Goal: Task Accomplishment & Management: Use online tool/utility

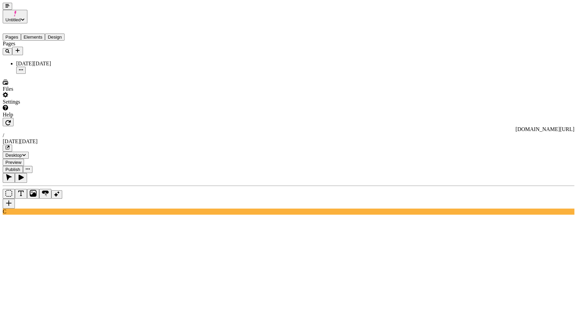
click at [5, 10] on button "button" at bounding box center [7, 6] width 9 height 7
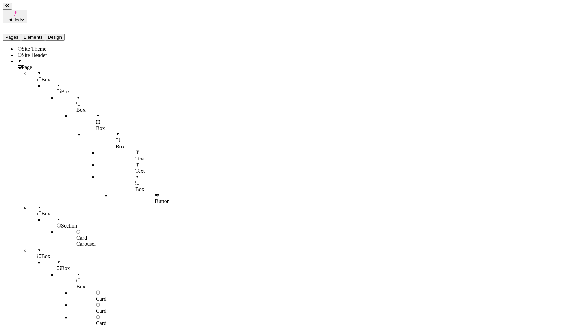
click at [37, 33] on button "Elements" at bounding box center [33, 36] width 24 height 7
click at [37, 70] on div at bounding box center [60, 70] width 47 height 0
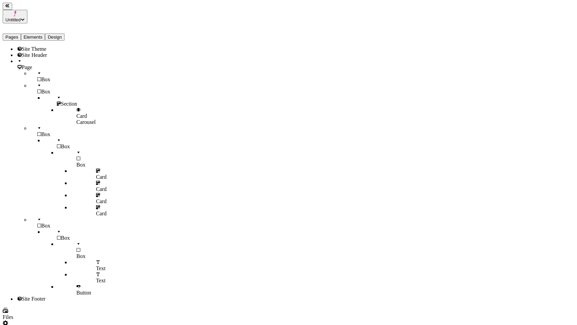
click at [37, 83] on div at bounding box center [60, 83] width 47 height 0
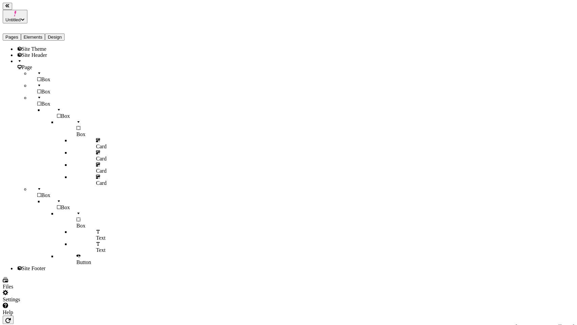
click at [37, 95] on div at bounding box center [60, 95] width 47 height 0
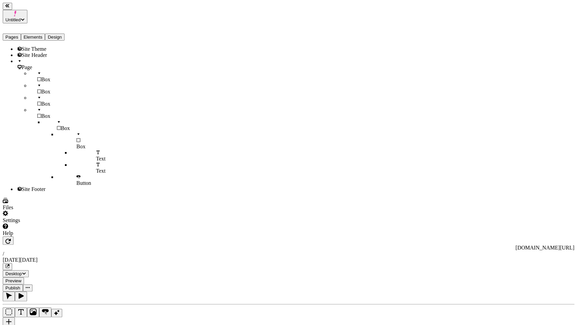
click at [19, 33] on button "Pages" at bounding box center [12, 36] width 18 height 7
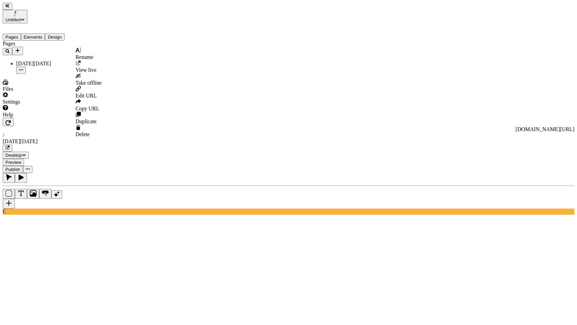
click at [23, 69] on icon "button" at bounding box center [21, 69] width 4 height 1
click at [91, 118] on span "Duplicate" at bounding box center [85, 121] width 21 height 6
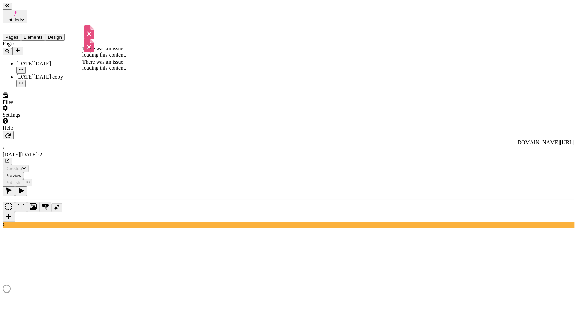
click at [33, 61] on div "[DATE][DATE]" at bounding box center [50, 67] width 68 height 13
click at [45, 33] on button "Elements" at bounding box center [33, 36] width 24 height 7
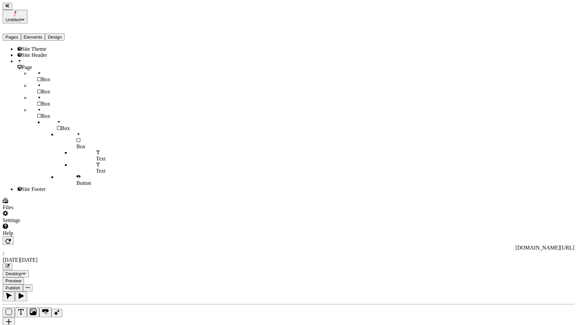
click at [37, 107] on div at bounding box center [60, 107] width 47 height 0
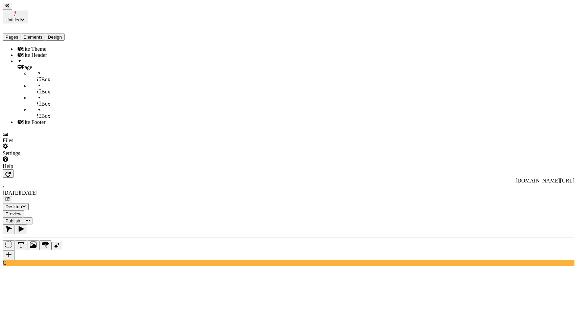
click at [41, 89] on span "Box" at bounding box center [45, 92] width 9 height 6
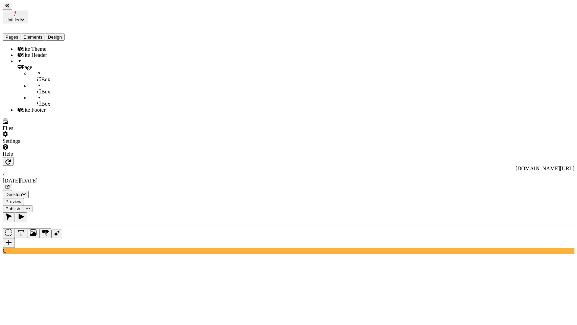
click at [33, 87] on div "Box" at bounding box center [57, 89] width 54 height 12
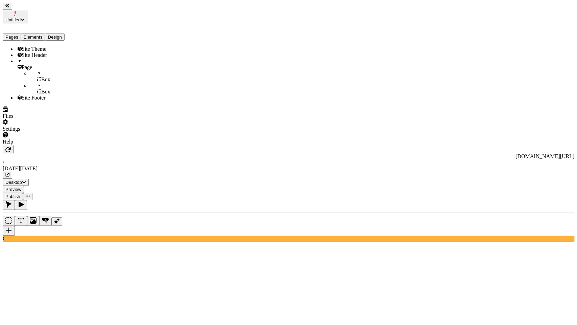
click at [33, 85] on div "Box" at bounding box center [57, 89] width 54 height 12
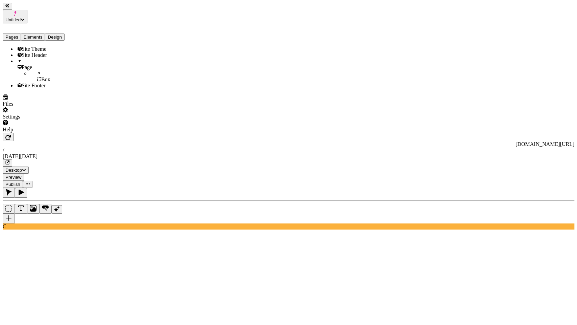
scroll to position [0, 0]
click at [12, 10] on button "button" at bounding box center [7, 6] width 9 height 7
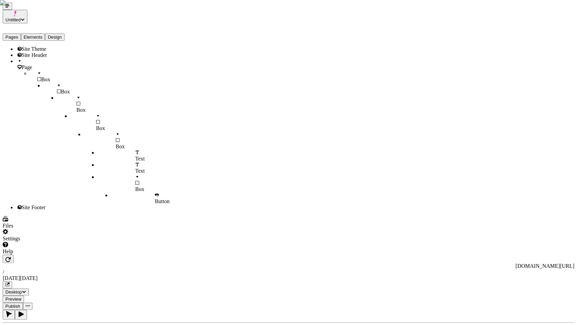
type input "5"
click at [442, 218] on div "primary" at bounding box center [522, 215] width 60 height 6
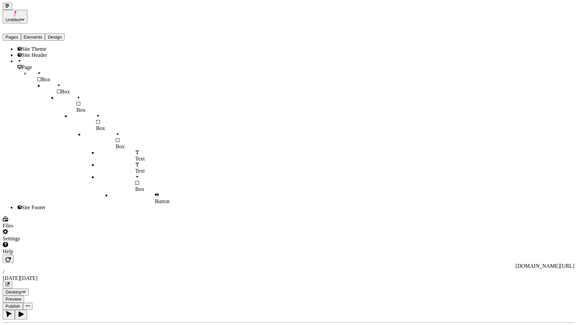
click at [10, 6] on button "button" at bounding box center [7, 6] width 9 height 7
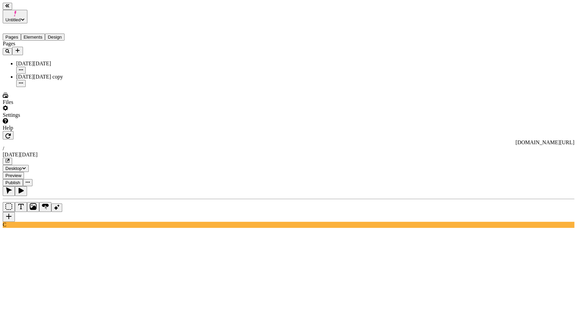
click at [20, 33] on button "Pages" at bounding box center [12, 36] width 18 height 7
click at [37, 74] on div "[DATE][DATE] copy" at bounding box center [50, 77] width 68 height 6
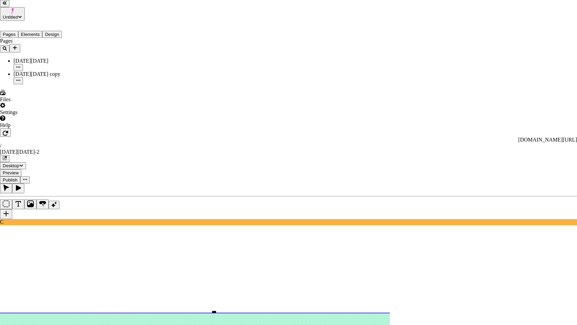
type input "Categories"
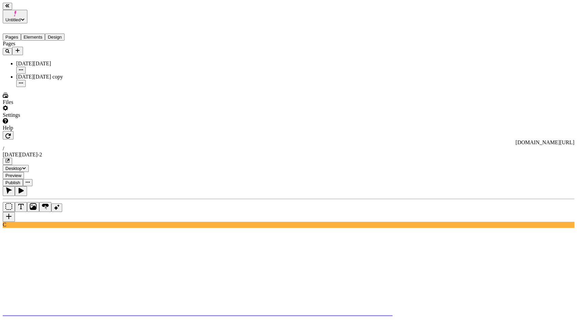
click at [15, 212] on button "button" at bounding box center [9, 217] width 12 height 10
click at [88, 186] on div "C" at bounding box center [289, 207] width 572 height 42
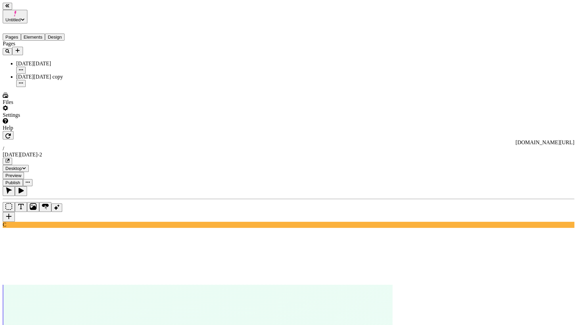
click at [97, 186] on div "C" at bounding box center [289, 207] width 572 height 42
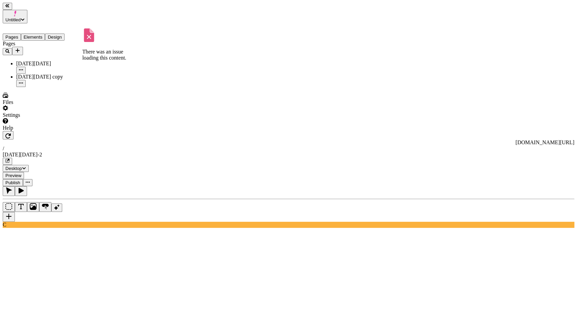
click at [30, 61] on div "[DATE][DATE]" at bounding box center [50, 64] width 68 height 6
click at [15, 212] on button "button" at bounding box center [9, 217] width 12 height 10
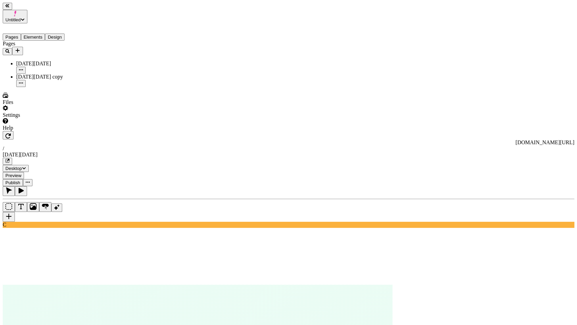
click at [15, 212] on button "button" at bounding box center [9, 217] width 12 height 10
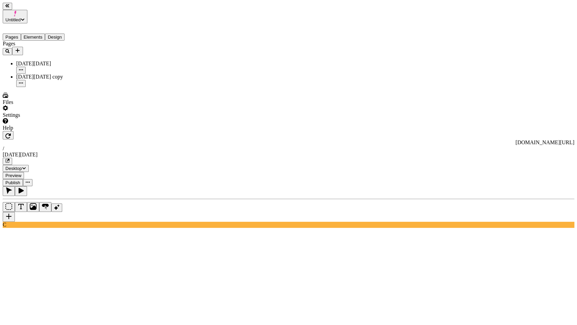
scroll to position [0, 0]
click at [45, 74] on div "[DATE][DATE] copy" at bounding box center [50, 77] width 68 height 6
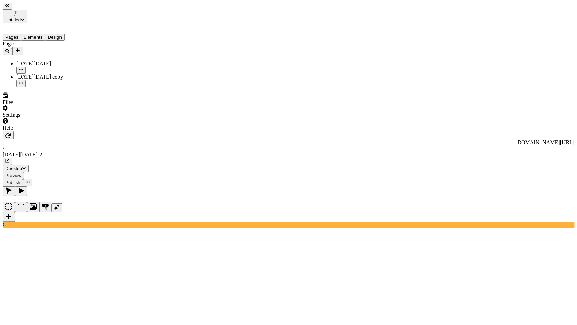
click at [48, 61] on div "[DATE][DATE]" at bounding box center [50, 64] width 68 height 6
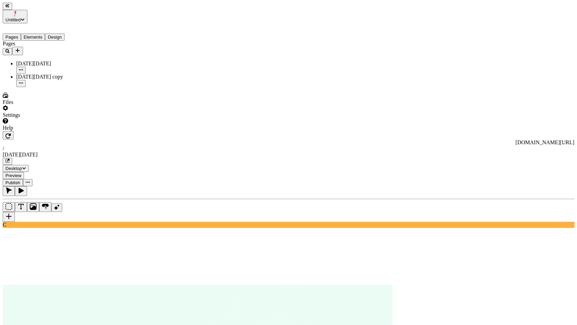
scroll to position [0, 1]
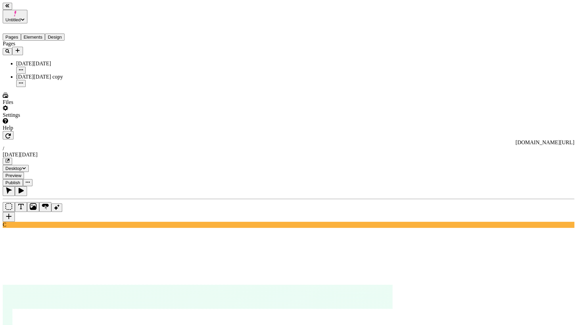
click at [15, 212] on button "button" at bounding box center [9, 217] width 12 height 10
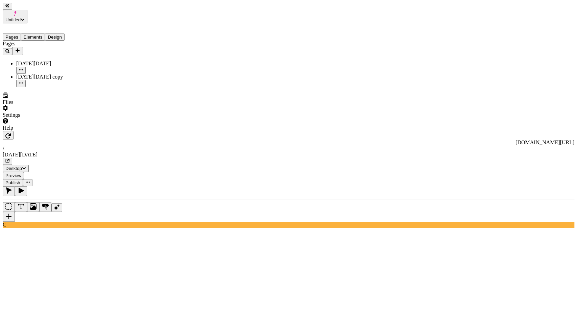
click at [15, 212] on button "button" at bounding box center [9, 217] width 12 height 10
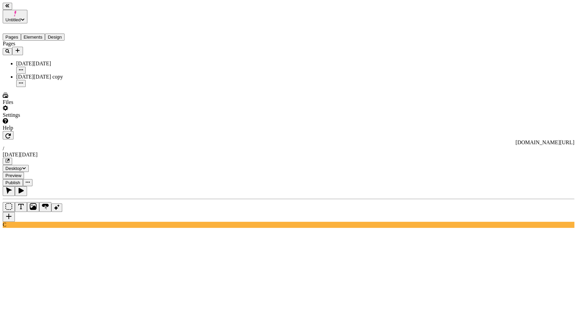
click at [49, 118] on div "Settings" at bounding box center [43, 111] width 81 height 13
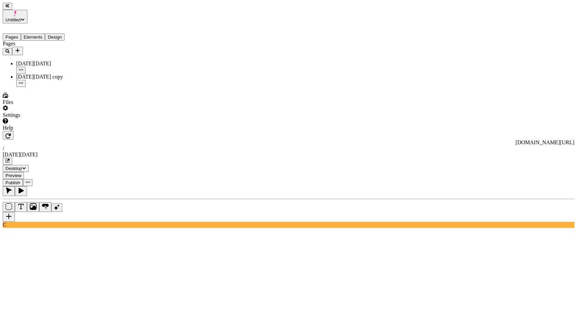
click at [38, 105] on div "Files" at bounding box center [43, 98] width 81 height 13
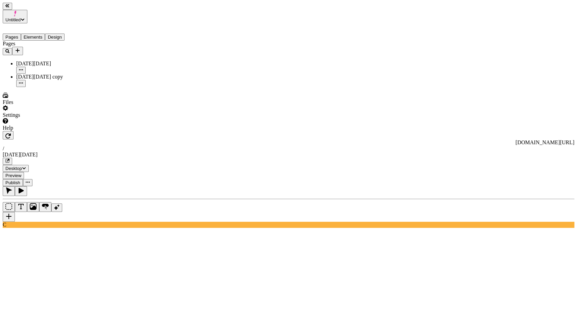
click at [85, 186] on div "C" at bounding box center [289, 207] width 572 height 42
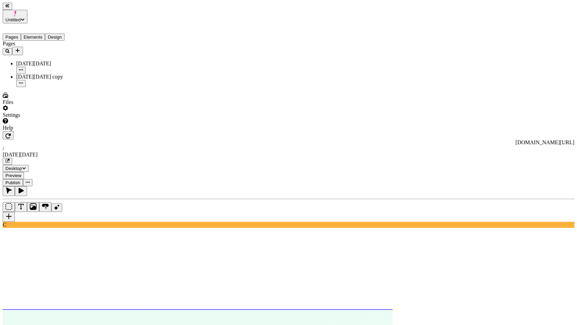
click at [21, 17] on span "Untitled" at bounding box center [12, 19] width 15 height 5
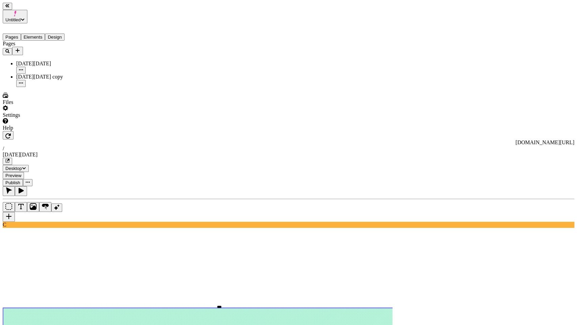
scroll to position [0, 0]
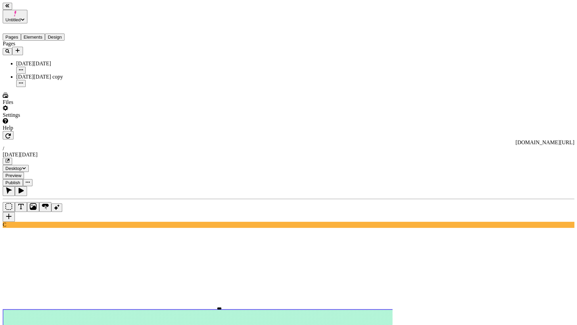
click at [50, 87] on div "Pages [DATE][DATE] [DATE][DATE] copy" at bounding box center [43, 64] width 81 height 46
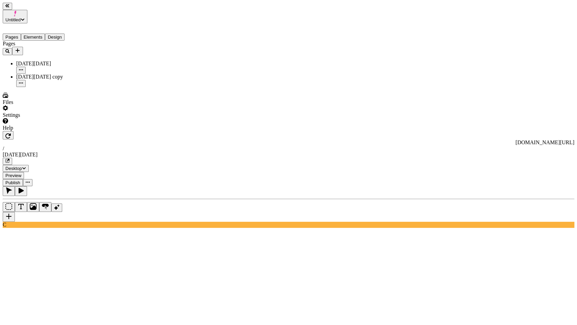
click at [65, 33] on button "Design" at bounding box center [55, 36] width 20 height 7
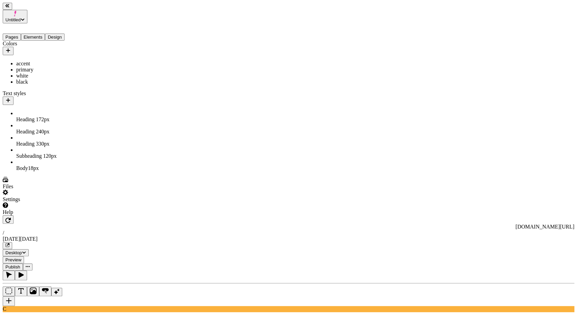
click at [57, 171] on div "Colors accent primary white black Text styles Heading 1 72 px Heading 2 40 px H…" at bounding box center [43, 106] width 81 height 131
click at [43, 171] on div "Colors accent primary white black Text styles Heading 1 72 px Heading 2 40 px H…" at bounding box center [43, 106] width 81 height 131
click at [40, 189] on div "Files" at bounding box center [43, 183] width 81 height 13
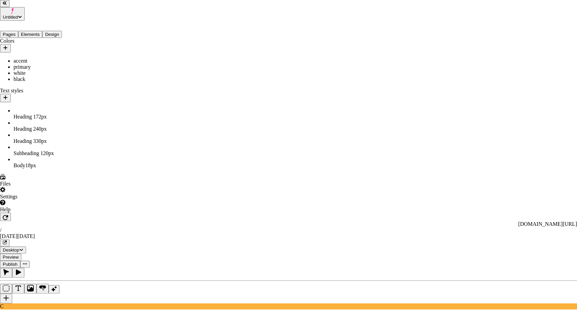
click at [309, 134] on span "Download" at bounding box center [297, 137] width 23 height 6
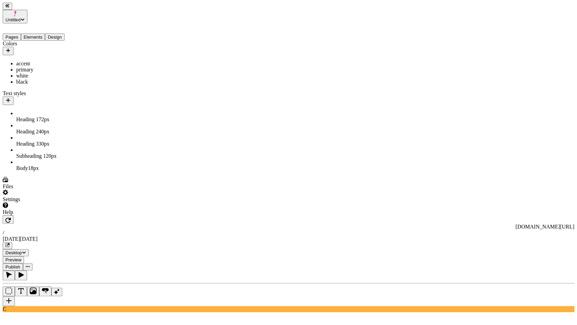
click at [21, 33] on button "Pages" at bounding box center [12, 36] width 18 height 7
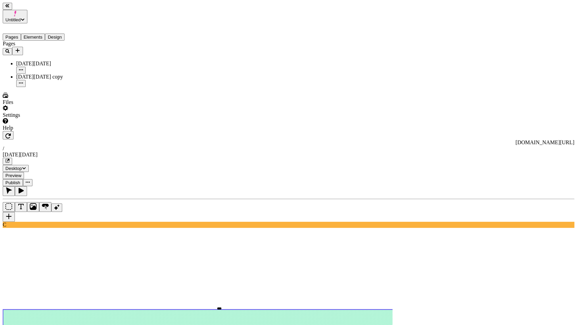
click at [34, 61] on div "[DATE][DATE]" at bounding box center [50, 64] width 68 height 6
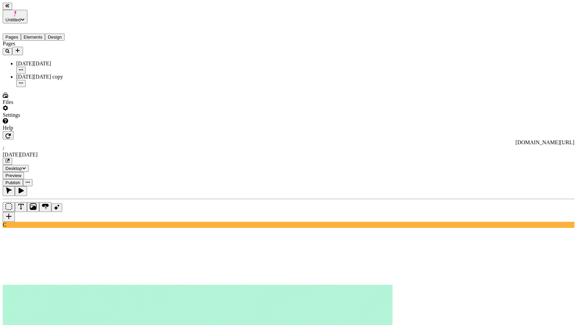
click at [31, 74] on div "[DATE][DATE] copy" at bounding box center [50, 80] width 68 height 13
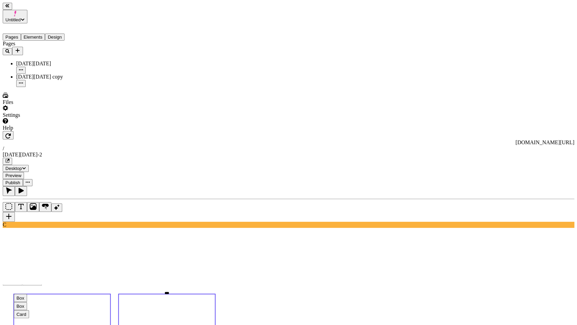
click at [62, 105] on div "Files" at bounding box center [43, 98] width 81 height 13
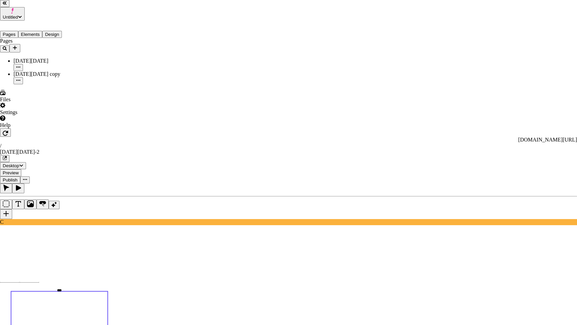
click at [245, 186] on div "Download" at bounding box center [233, 188] width 24 height 13
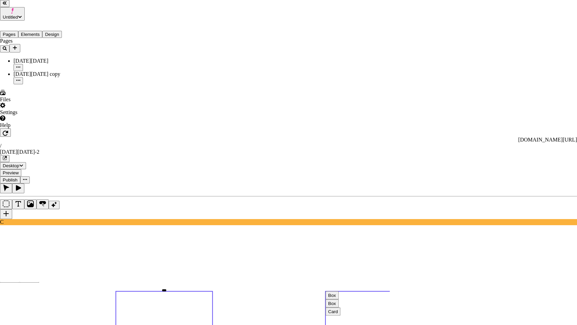
click at [374, 134] on span "Download" at bounding box center [362, 137] width 23 height 6
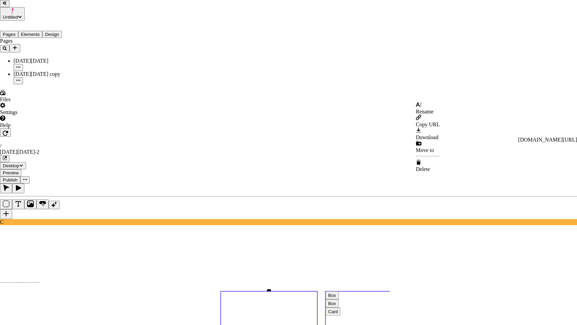
click at [439, 134] on span "Download" at bounding box center [427, 137] width 23 height 6
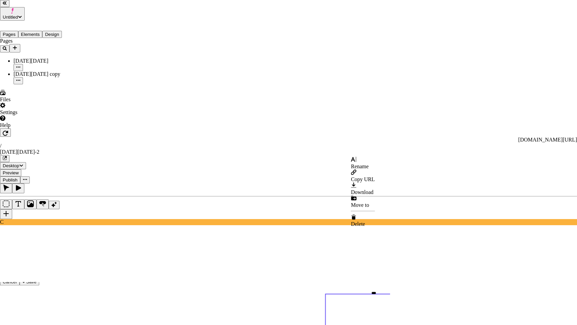
click at [374, 189] on span "Download" at bounding box center [362, 192] width 23 height 6
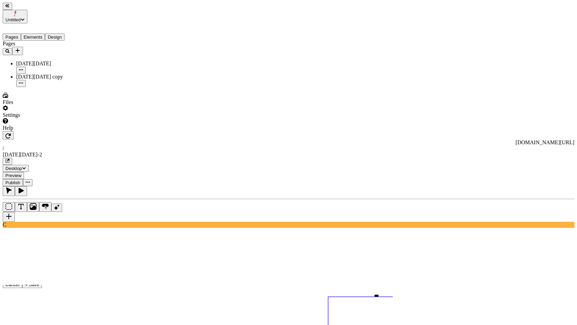
click at [304, 214] on icon at bounding box center [219, 298] width 433 height 905
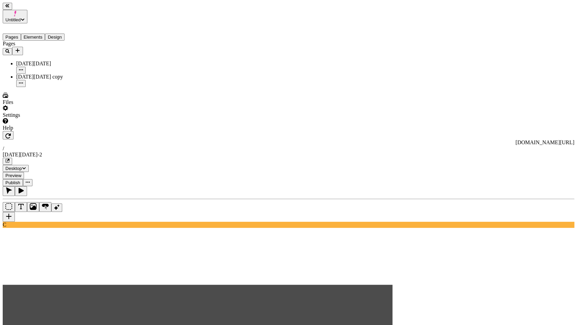
scroll to position [0, 43]
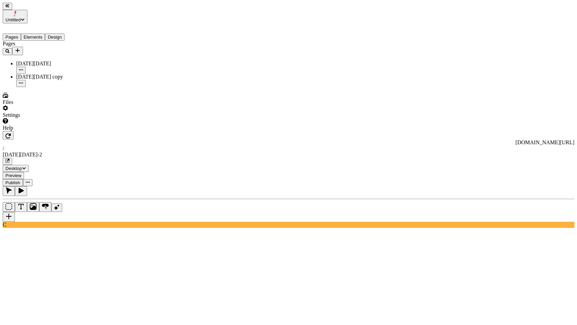
scroll to position [0, 43]
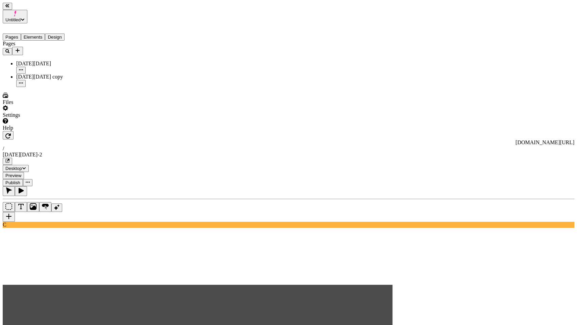
scroll to position [0, 18]
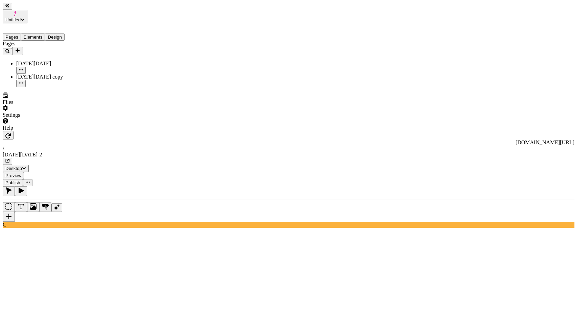
click at [92, 186] on div "C" at bounding box center [289, 207] width 572 height 42
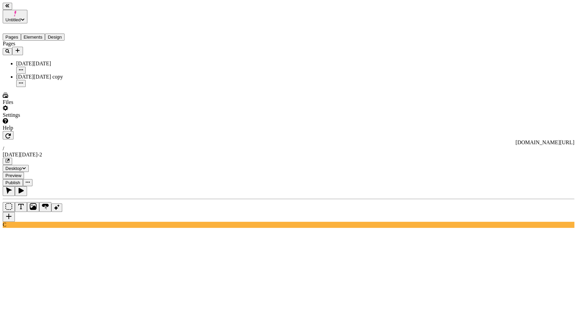
click at [90, 186] on div "C" at bounding box center [289, 207] width 572 height 42
click at [93, 186] on div "C" at bounding box center [289, 207] width 572 height 42
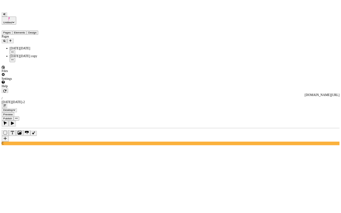
scroll to position [0, 30]
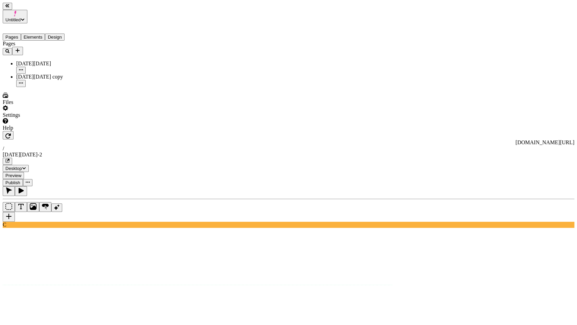
click at [43, 61] on div "[DATE][DATE]" at bounding box center [50, 64] width 68 height 6
click at [12, 10] on button "button" at bounding box center [7, 6] width 9 height 7
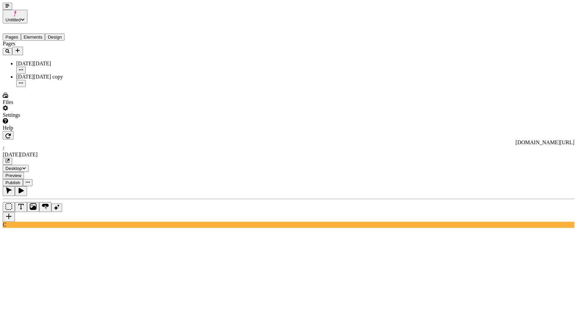
type input "15"
type input "20"
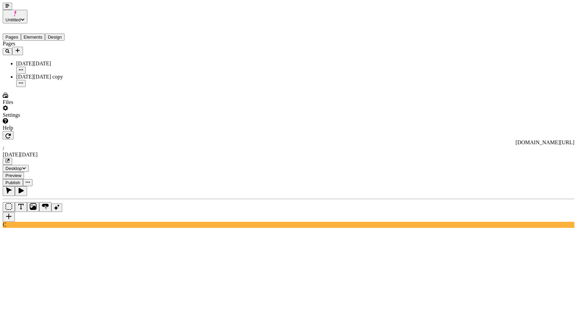
type input "25"
type input "30"
type input "35"
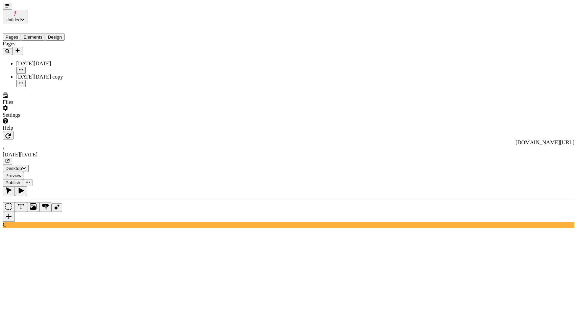
type input "35"
type input "40"
type input "45"
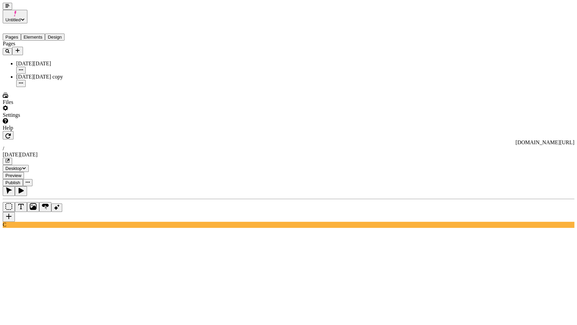
type input "50"
type input "55"
type input "60"
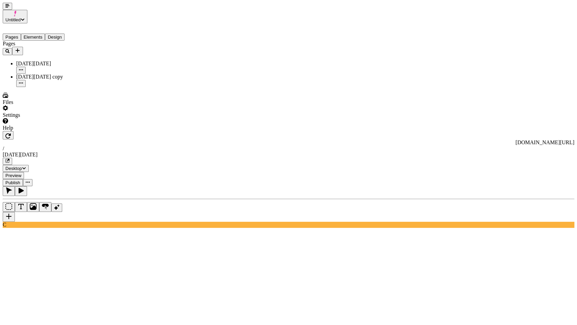
type input "60"
type input "65"
type input "5"
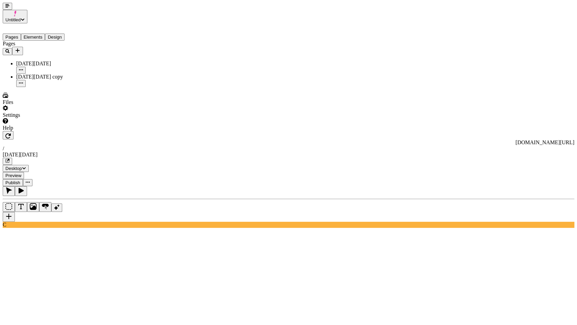
type input "5"
type input "0"
type input "500"
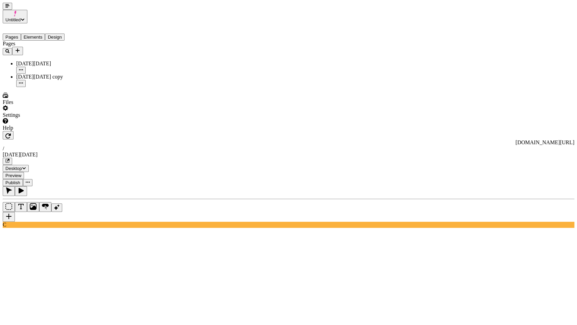
type input "0"
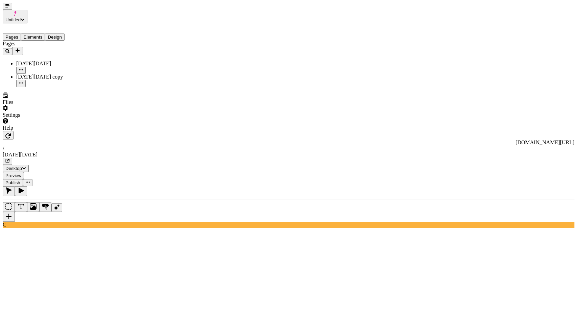
type input "0"
type input "160"
click at [442, 63] on div "Image" at bounding box center [554, 66] width 41 height 6
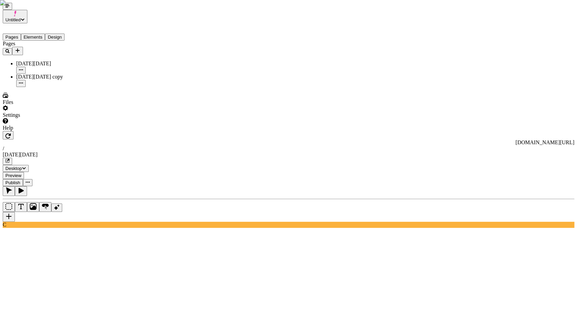
type input "100"
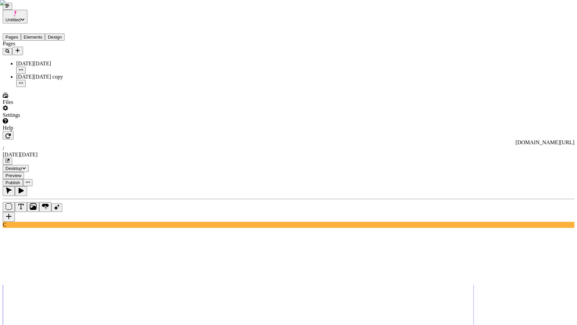
type input "20"
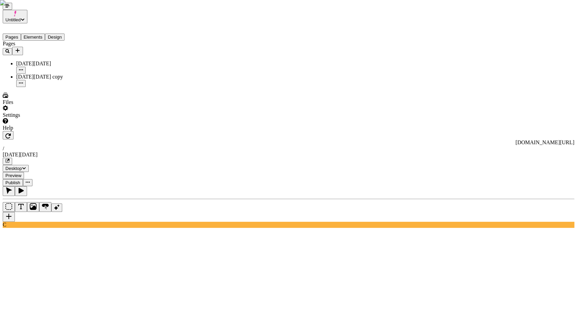
type input "-"
type input "0"
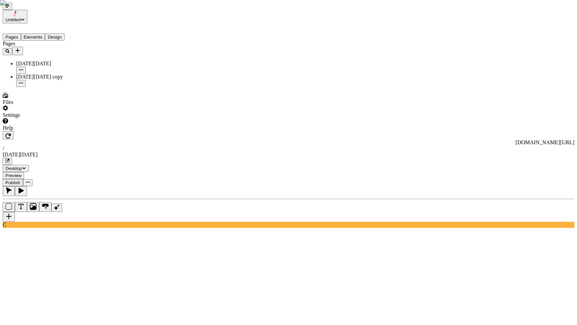
type input "0"
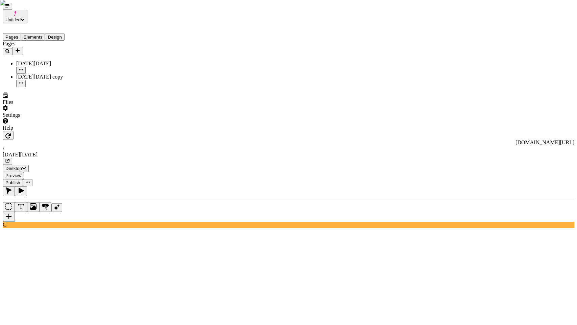
type input "20"
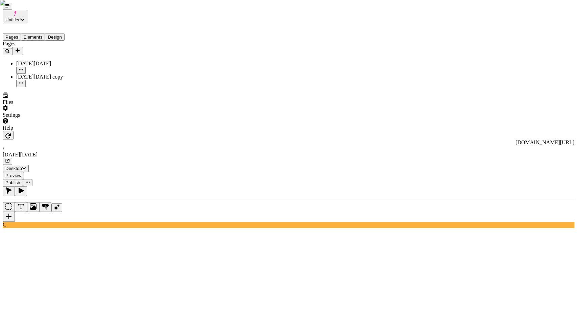
type input "0"
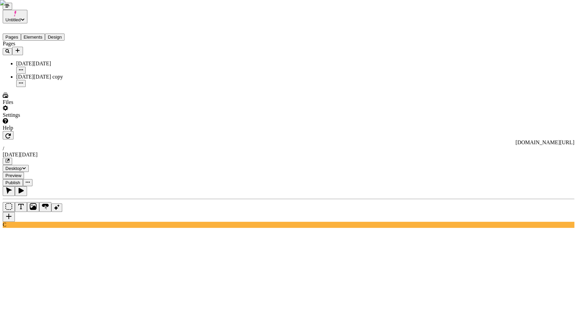
type input "75"
type input "0"
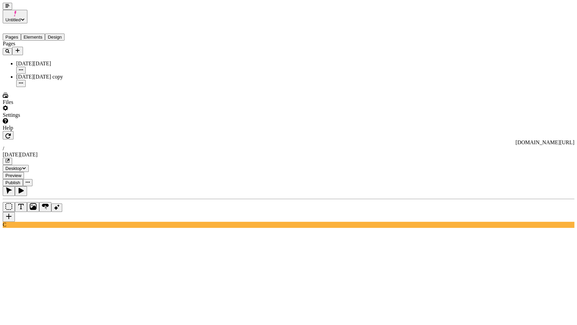
type input "90"
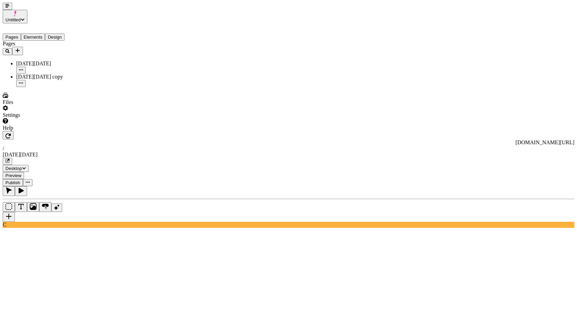
type input "675"
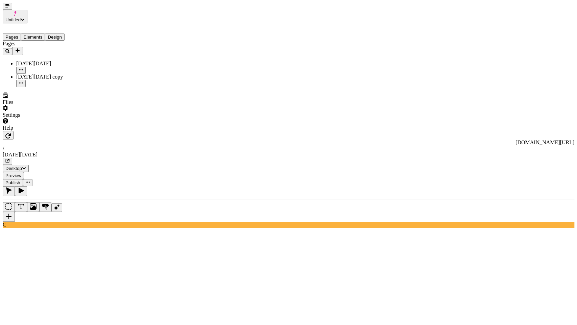
type input "1"
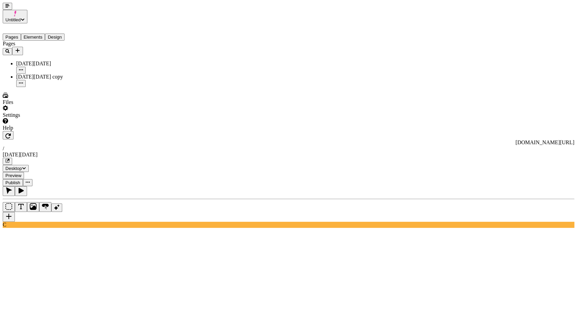
type input "700"
type input "10"
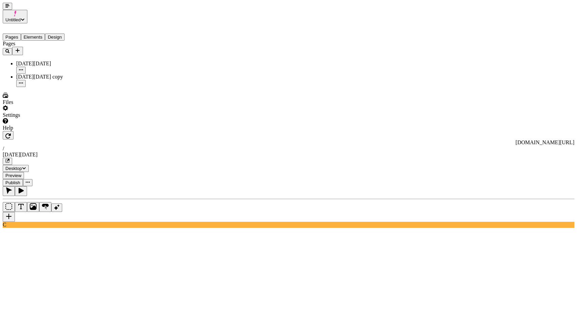
type input "15"
type input "20"
type input "25"
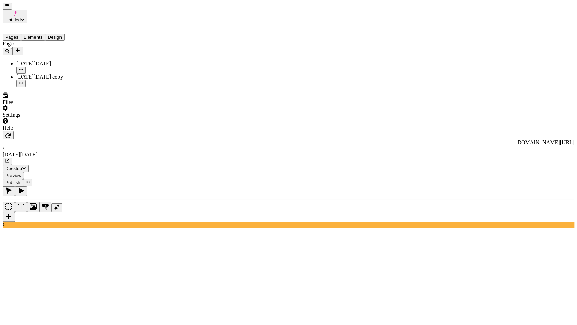
type input "25"
type input "30"
type input "35"
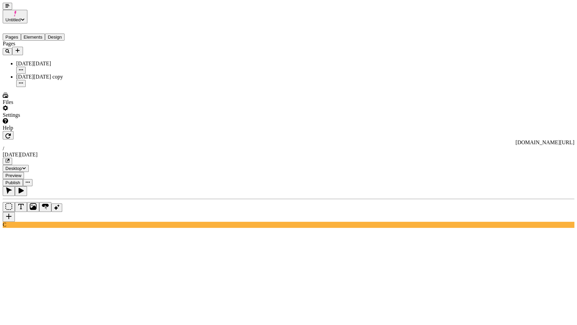
type input "40"
type input "t"
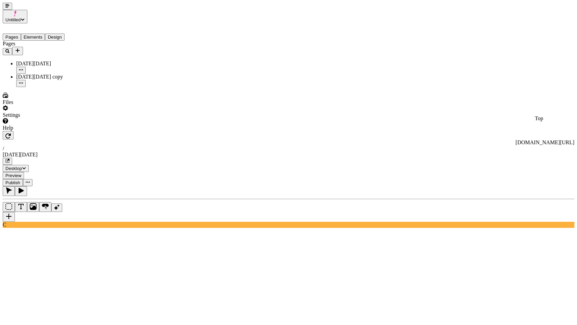
type input "600"
type input "40"
type input "10"
type input "35"
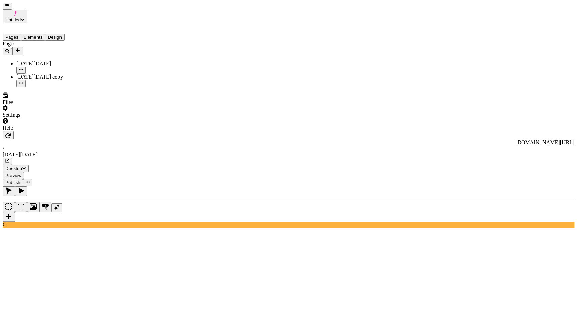
type input "35"
type input "10"
type input "15"
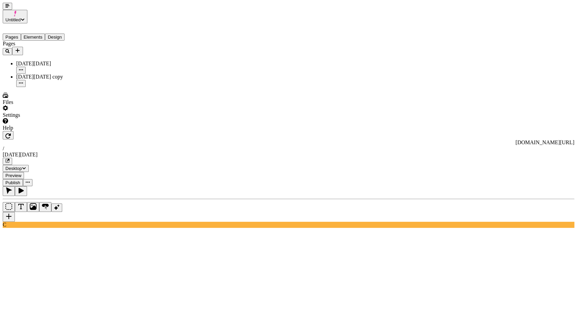
type input "15"
type input "20"
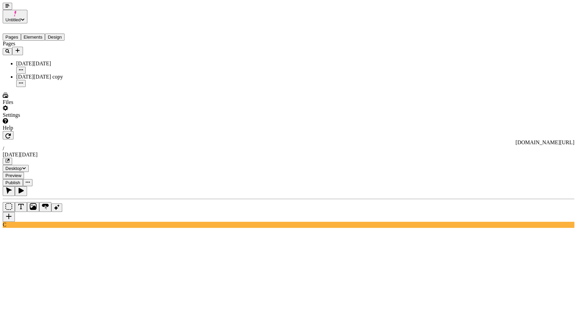
type input "20"
type input "25"
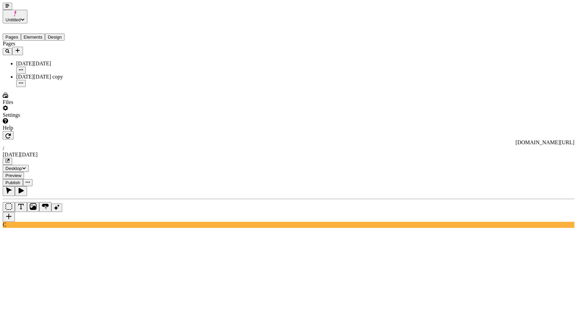
type input "30"
type input "35"
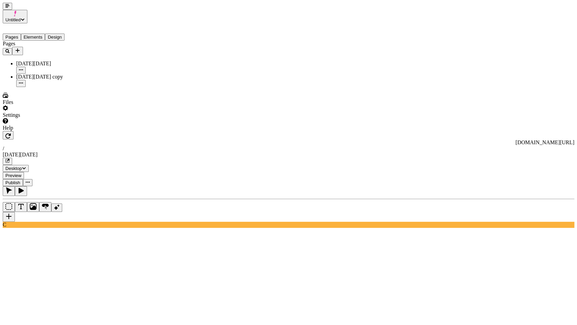
type input "35"
type input "40"
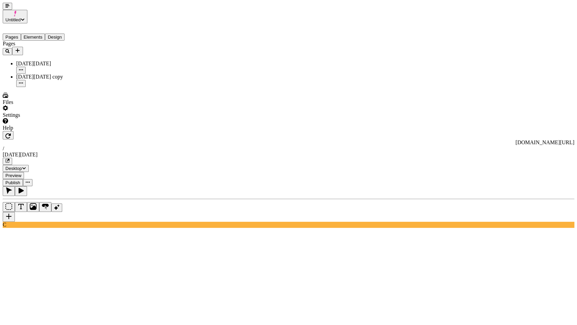
type input "40"
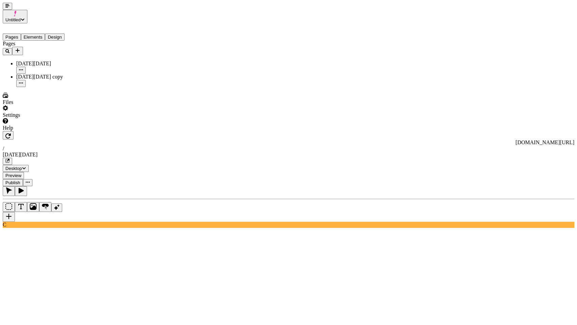
type input "25"
type input "10"
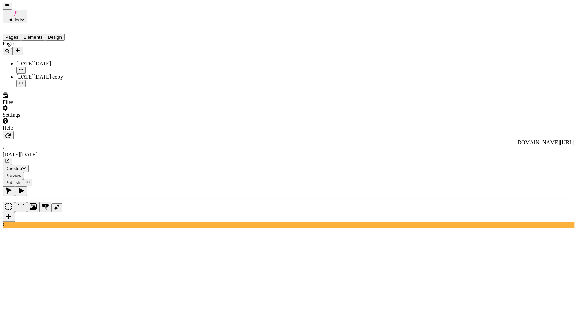
type input "10"
type input "15"
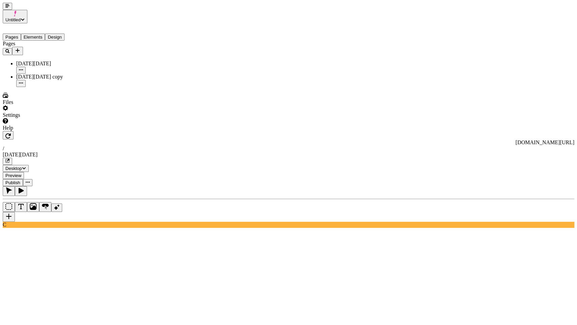
type input "15"
type input "20"
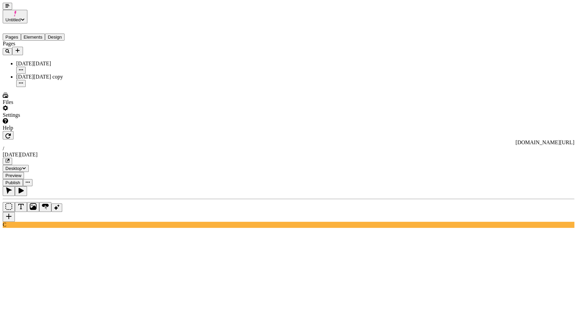
type input "20"
type input "25"
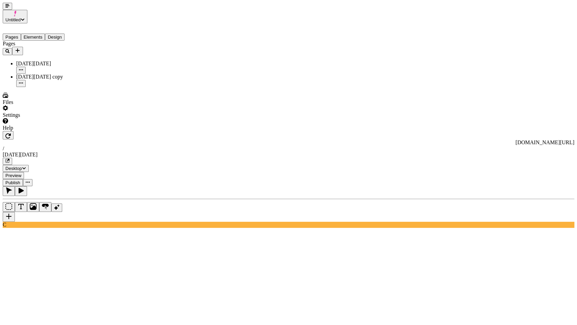
type input "30"
type input "35"
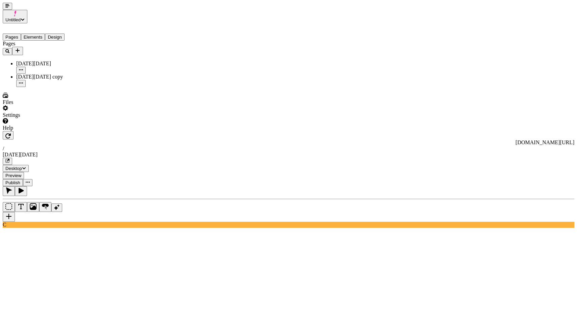
type input "35"
type input "40"
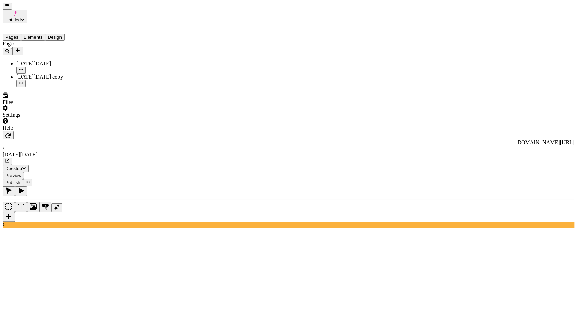
type input "40"
type input "45"
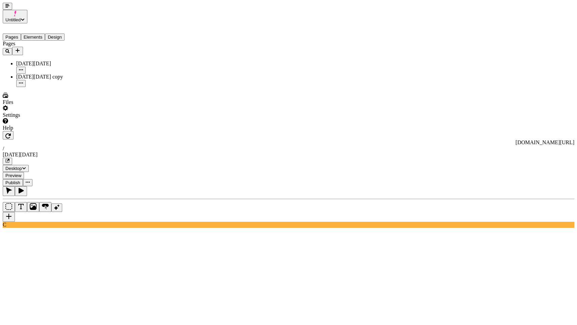
type input "45"
type input "50"
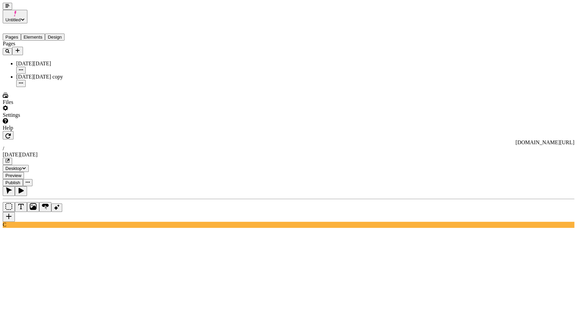
type input "55"
type input "50"
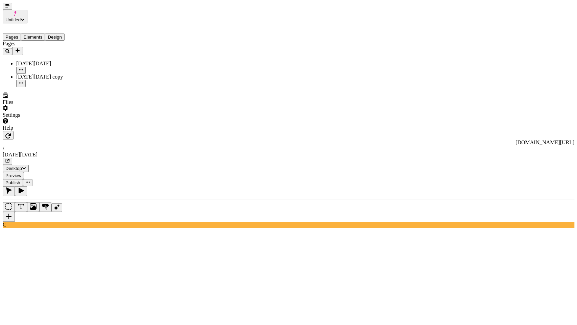
type input "50"
type input "45"
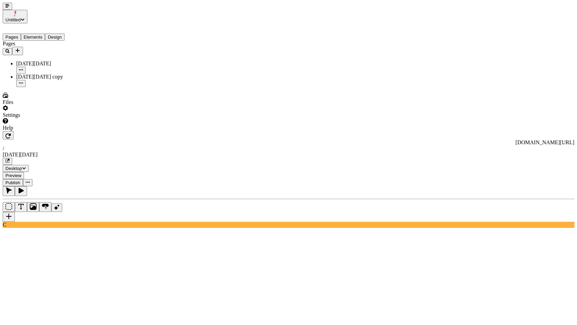
type input "45"
type input "40"
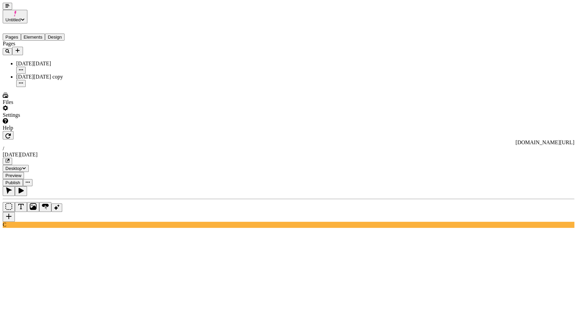
type input "40"
type input "0"
type input "600"
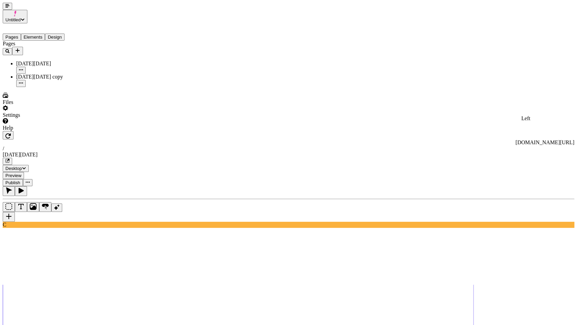
click at [442, 53] on div "Gradient" at bounding box center [554, 49] width 41 height 13
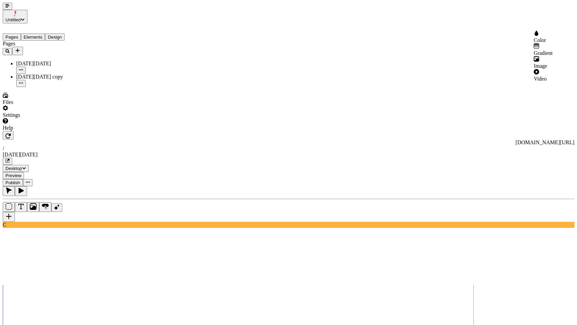
click at [442, 59] on div "Image" at bounding box center [554, 62] width 41 height 13
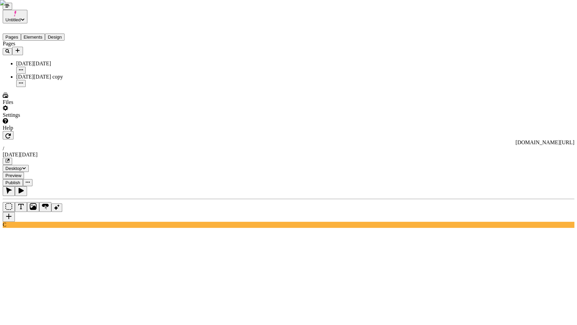
click at [442, 57] on div "Image" at bounding box center [554, 62] width 41 height 13
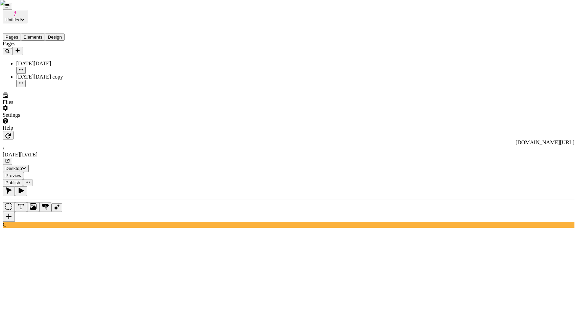
click at [442, 50] on div "Gradient" at bounding box center [554, 53] width 41 height 6
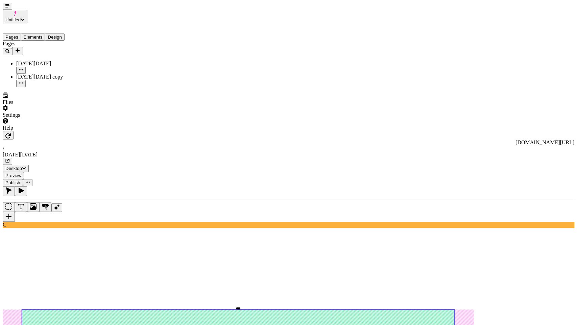
click at [3, 186] on div "C" at bounding box center [289, 207] width 572 height 42
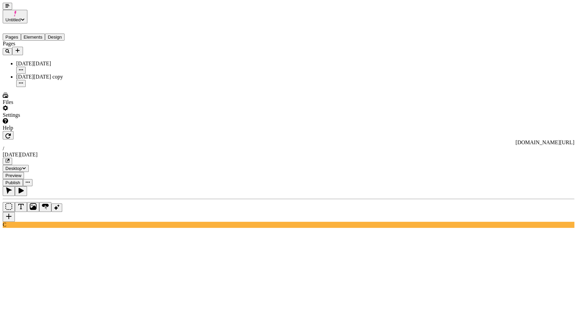
click at [7, 212] on button "button" at bounding box center [9, 217] width 12 height 10
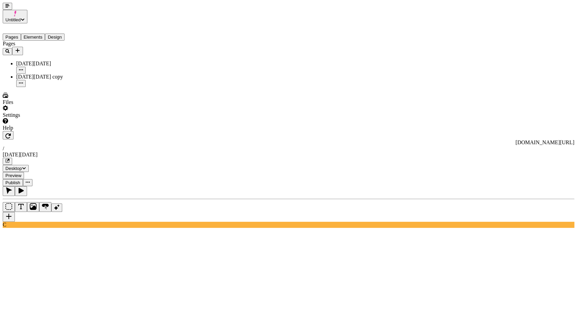
click at [212, 145] on rect at bounding box center [238, 297] width 471 height 575
click at [10, 212] on button "button" at bounding box center [9, 217] width 12 height 10
click at [6, 212] on button "button" at bounding box center [9, 217] width 12 height 10
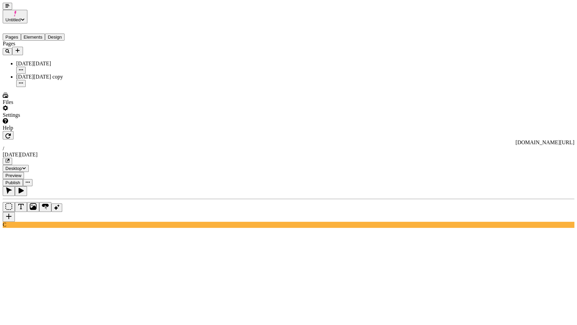
click at [8, 212] on button "button" at bounding box center [9, 217] width 12 height 10
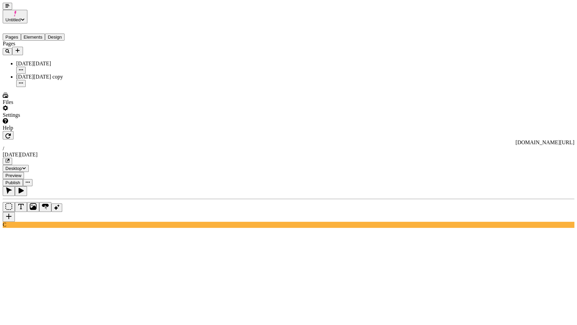
click at [8, 212] on button "button" at bounding box center [9, 217] width 12 height 10
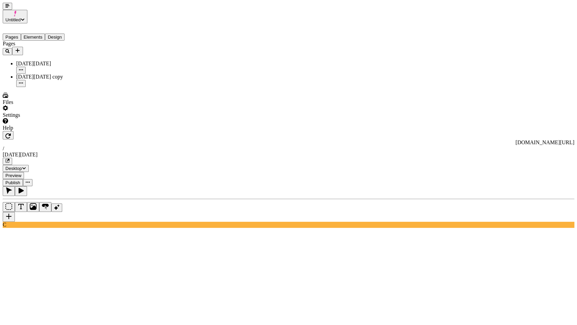
click at [11, 212] on button "button" at bounding box center [9, 217] width 12 height 10
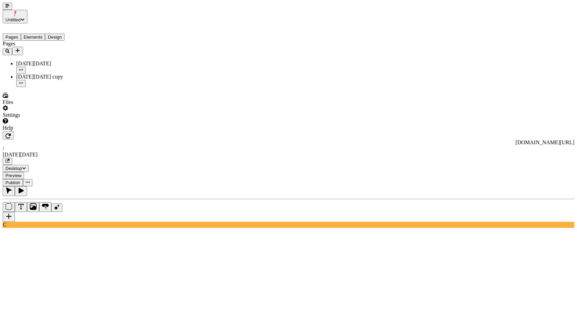
click at [9, 212] on button "button" at bounding box center [9, 217] width 12 height 10
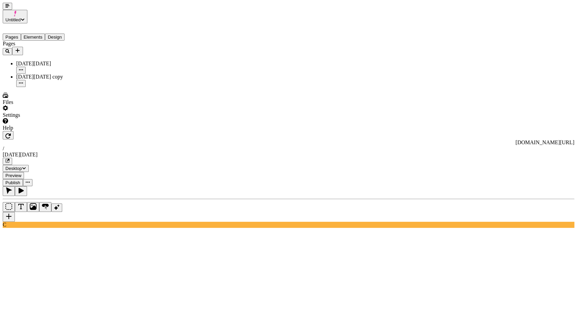
click at [132, 155] on rect at bounding box center [238, 297] width 471 height 575
click at [9, 212] on button "button" at bounding box center [9, 217] width 12 height 10
click at [4, 212] on button "button" at bounding box center [9, 217] width 12 height 10
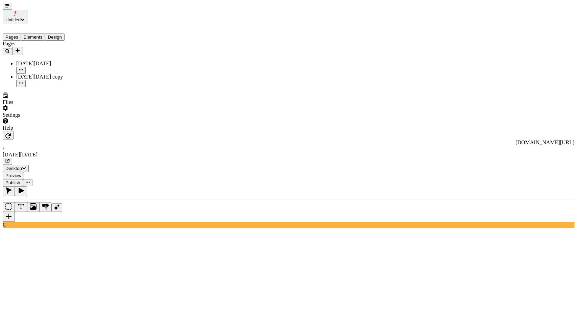
click at [13, 212] on button "button" at bounding box center [9, 217] width 12 height 10
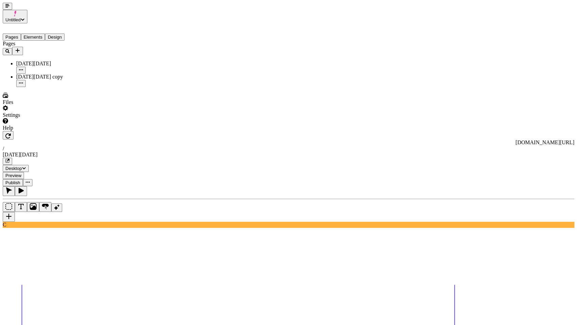
click at [11, 226] on div "C" at bounding box center [289, 207] width 572 height 42
